Goal: Information Seeking & Learning: Learn about a topic

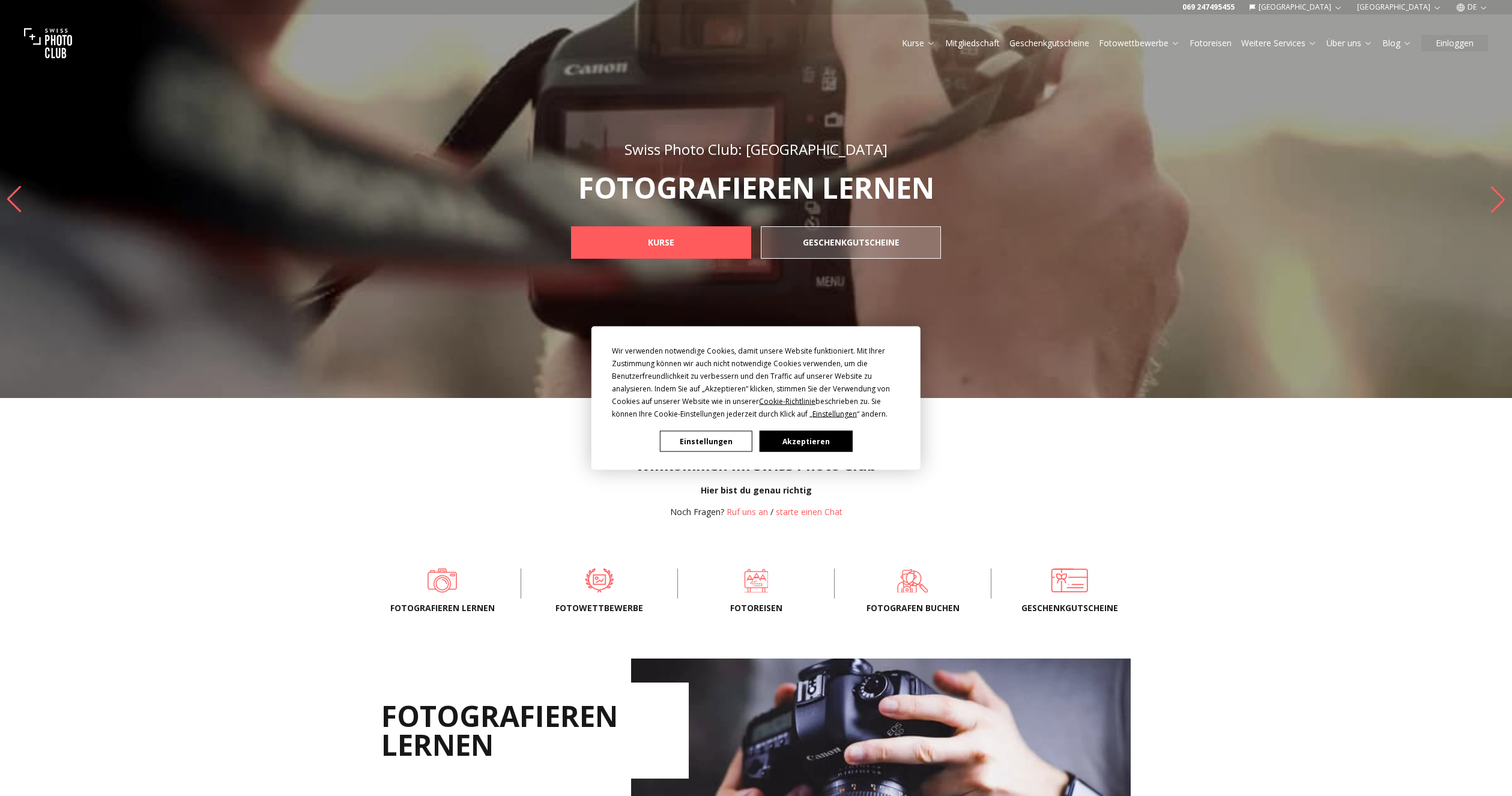
click at [838, 447] on button "Akzeptieren" at bounding box center [805, 441] width 92 height 21
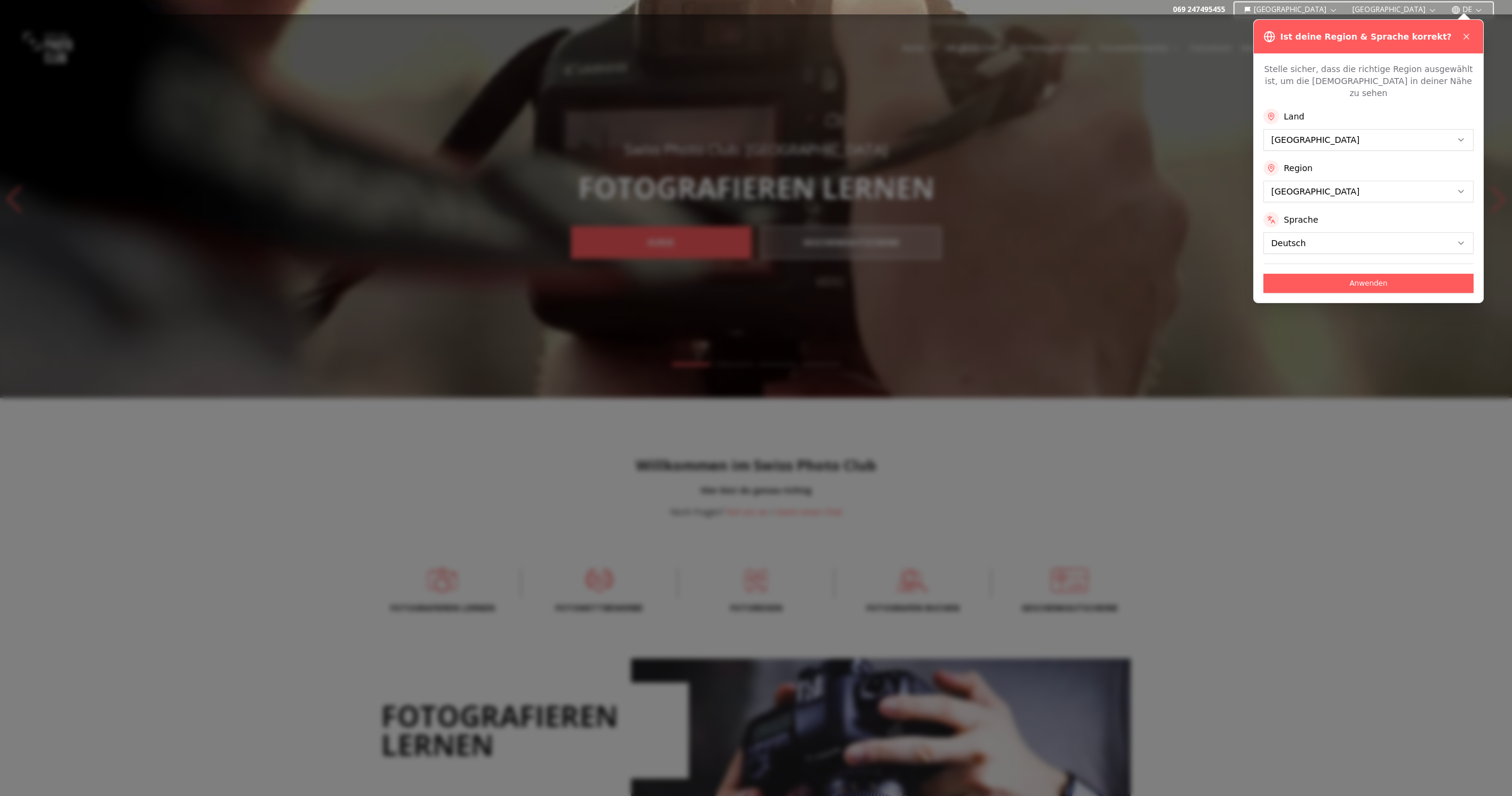
click at [592, 580] on div at bounding box center [756, 405] width 1512 height 781
click at [1315, 273] on button "Anwenden" at bounding box center [1368, 283] width 210 height 19
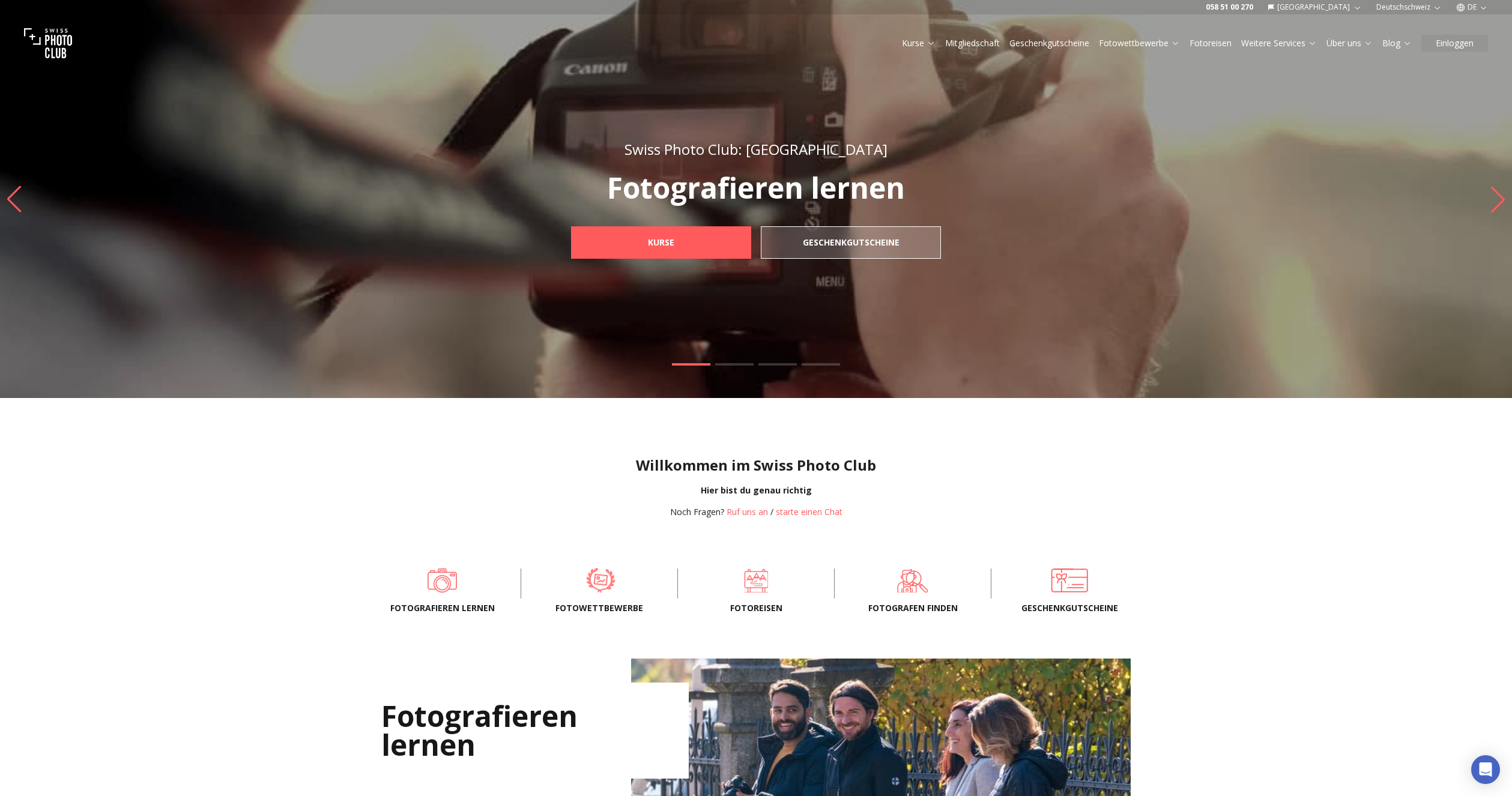
click at [600, 583] on span at bounding box center [600, 580] width 120 height 36
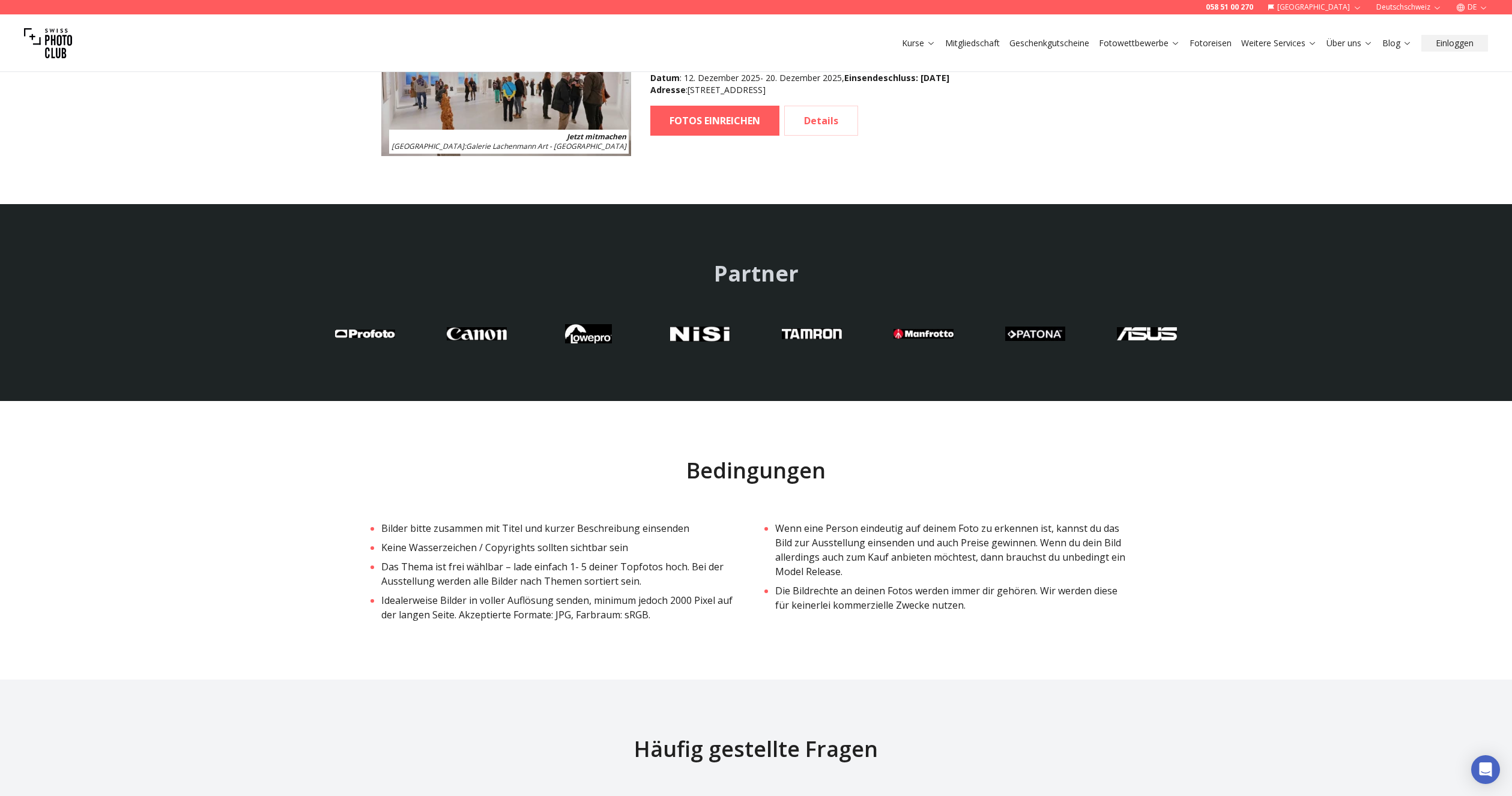
scroll to position [1375, 0]
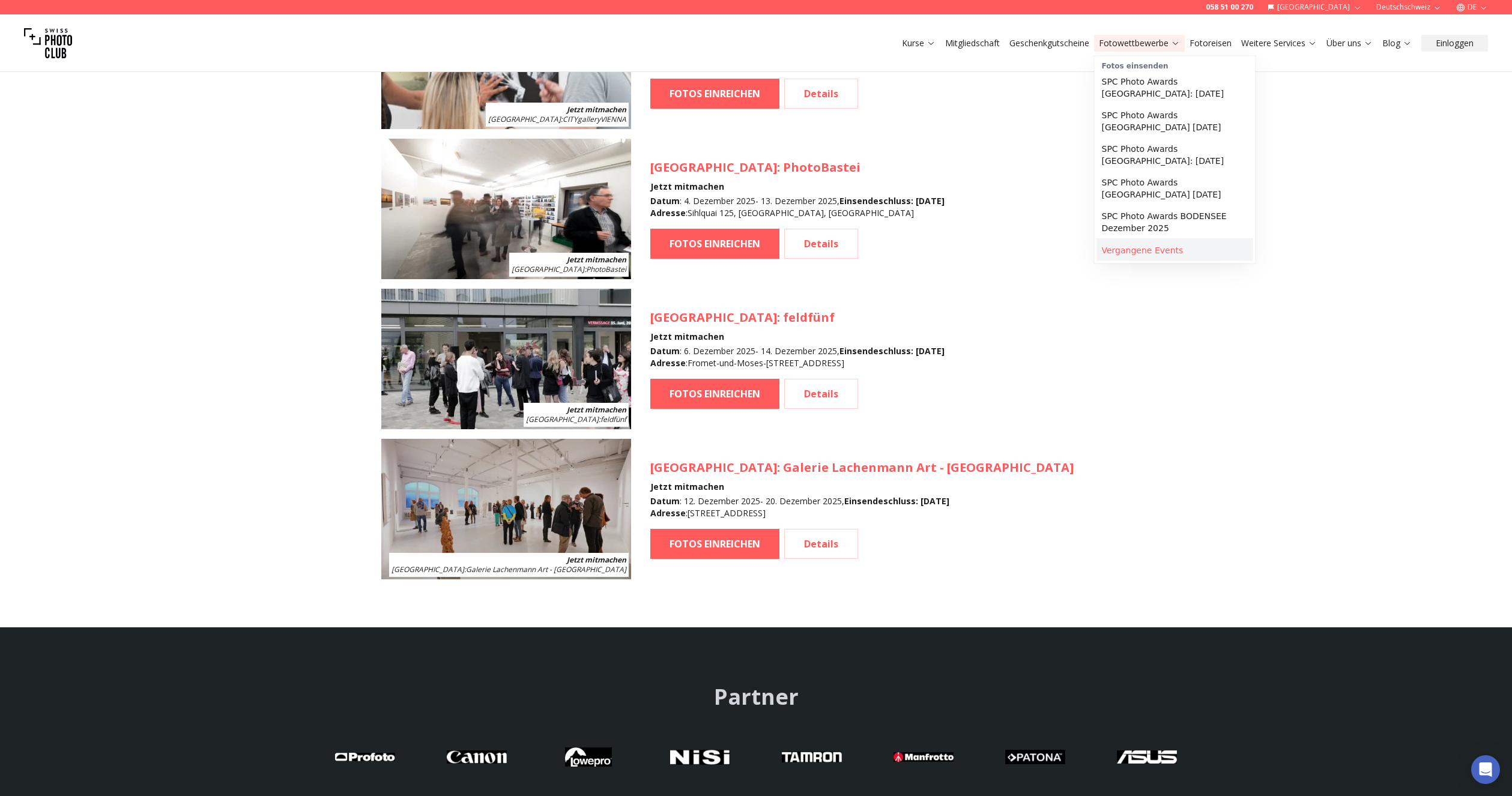
click at [1134, 248] on link "Vergangene Events" at bounding box center [1175, 250] width 156 height 22
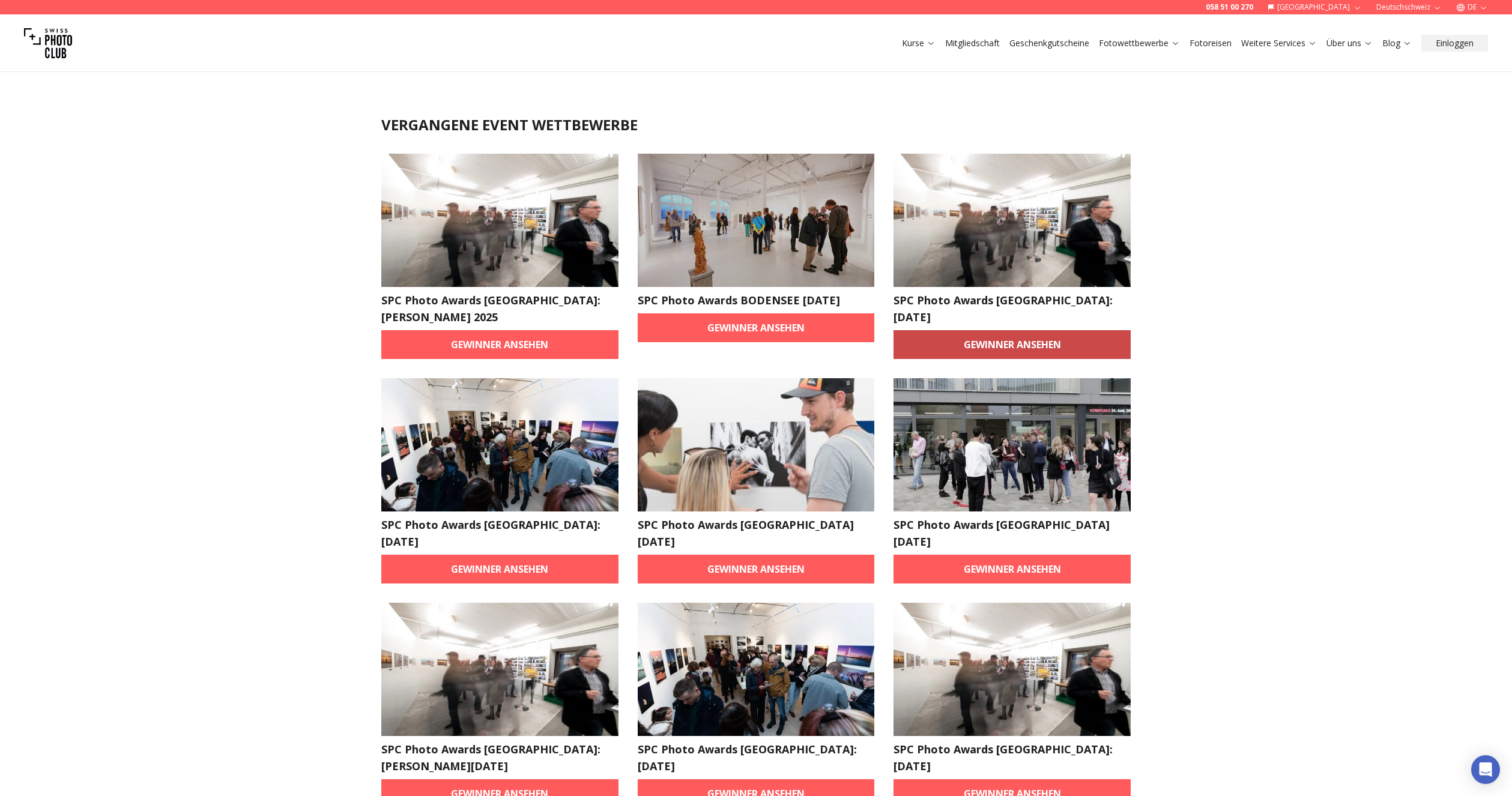
click at [1009, 332] on link "Gewinner ansehen" at bounding box center [1012, 344] width 237 height 29
